Goal: Check status: Check status

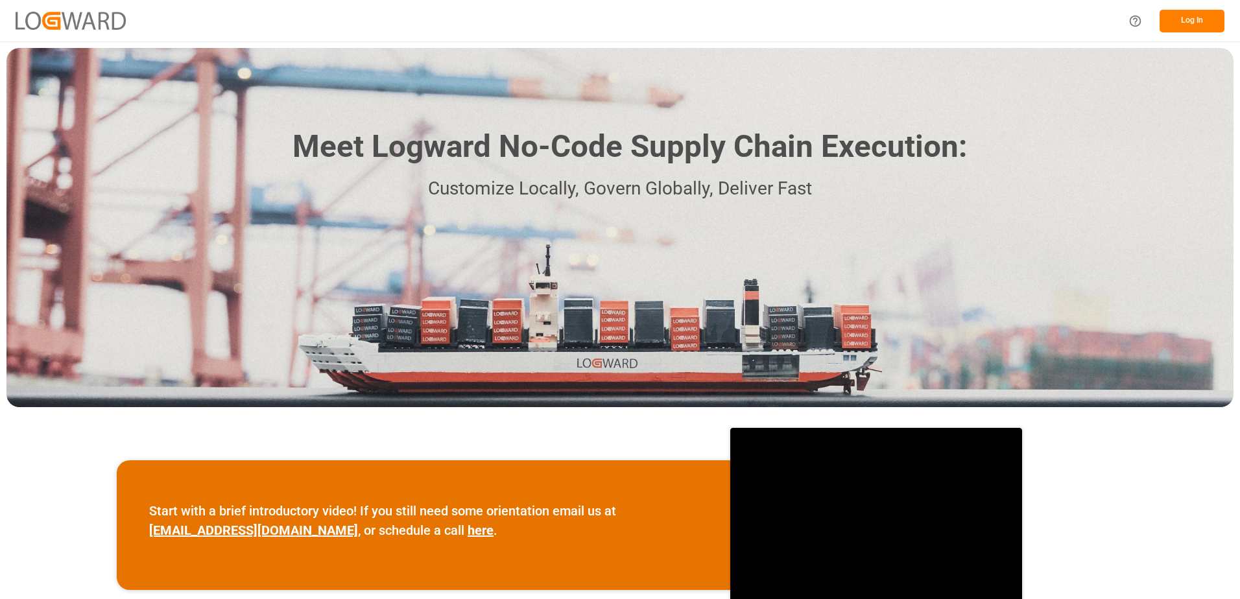
click at [1169, 18] on button "Log In" at bounding box center [1191, 21] width 65 height 23
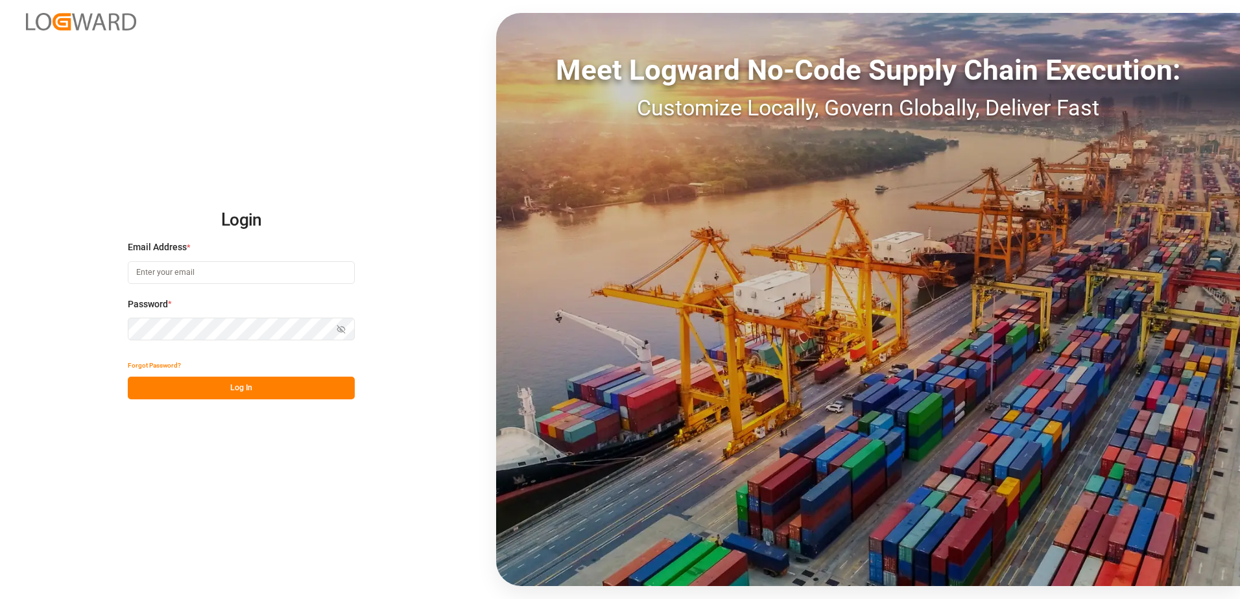
type input "[EMAIL_ADDRESS][DOMAIN_NAME]"
click at [220, 387] on button "Log In" at bounding box center [241, 388] width 227 height 23
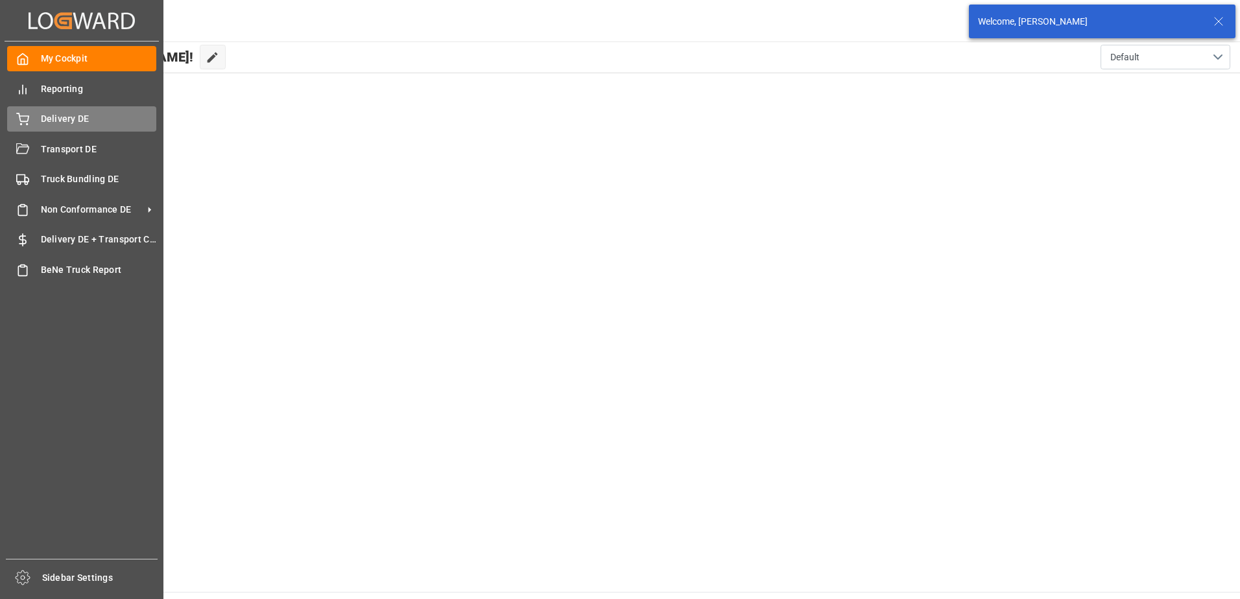
click at [19, 116] on icon at bounding box center [23, 117] width 12 height 8
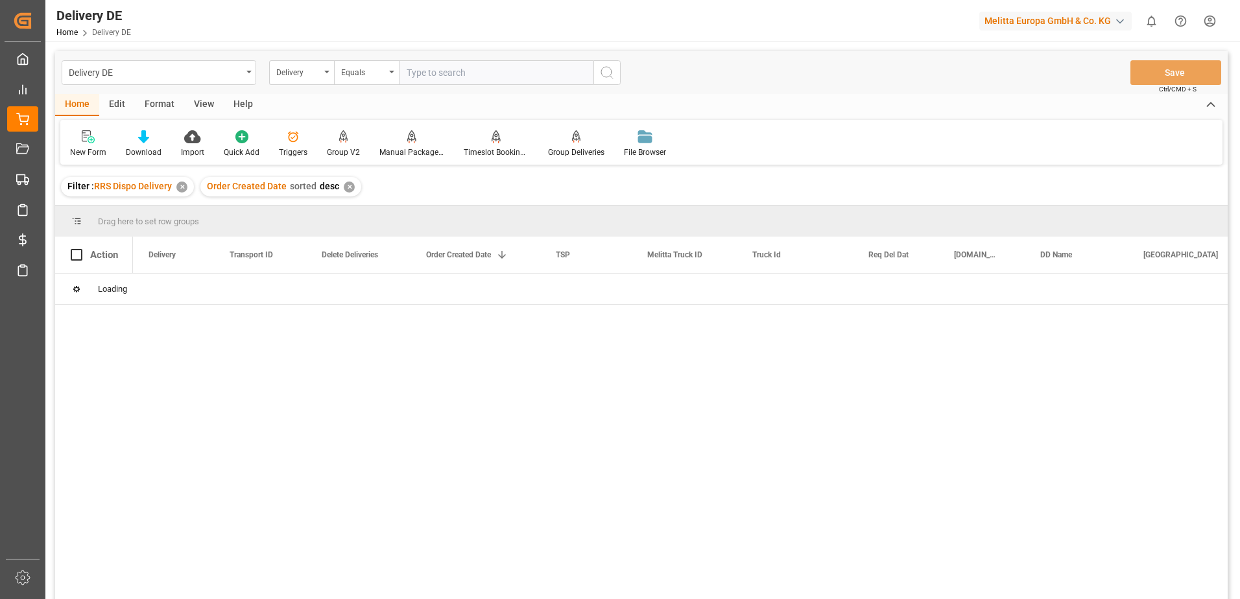
click at [457, 71] on input "text" at bounding box center [496, 72] width 194 height 25
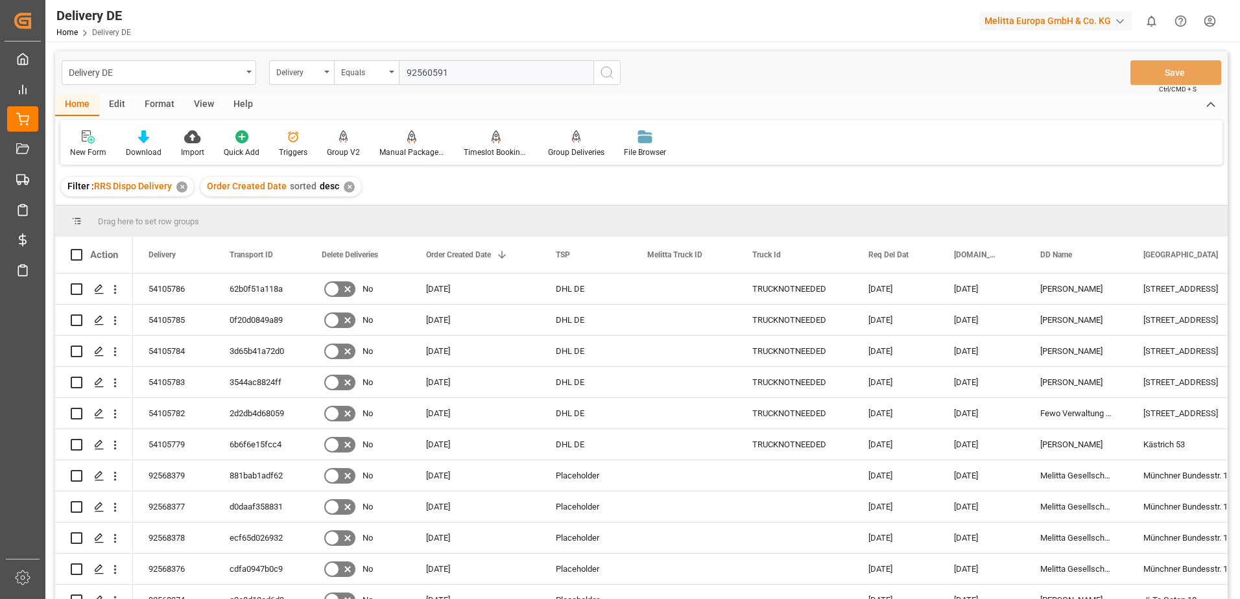
type input "92560591"
click at [607, 74] on icon "search button" at bounding box center [607, 73] width 16 height 16
